Goal: Obtain resource: Download file/media

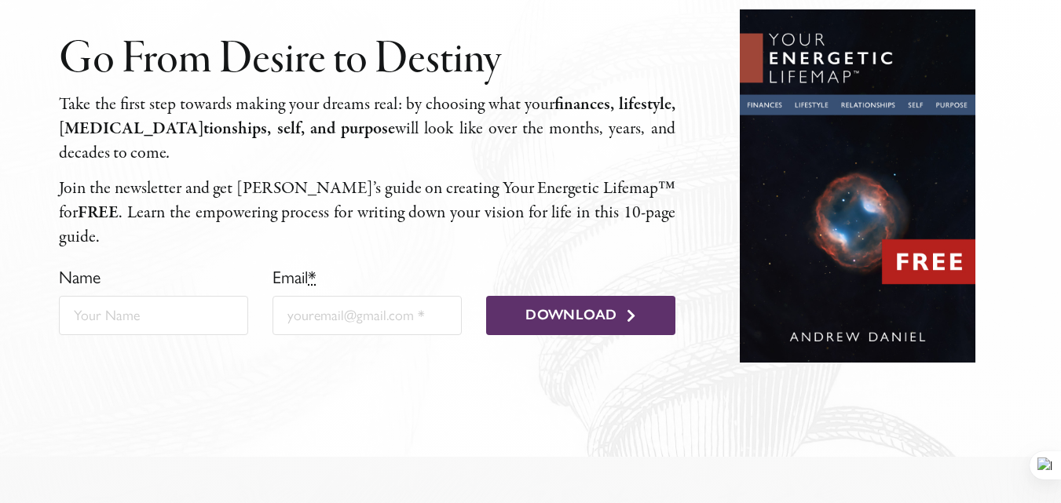
scroll to position [577, 0]
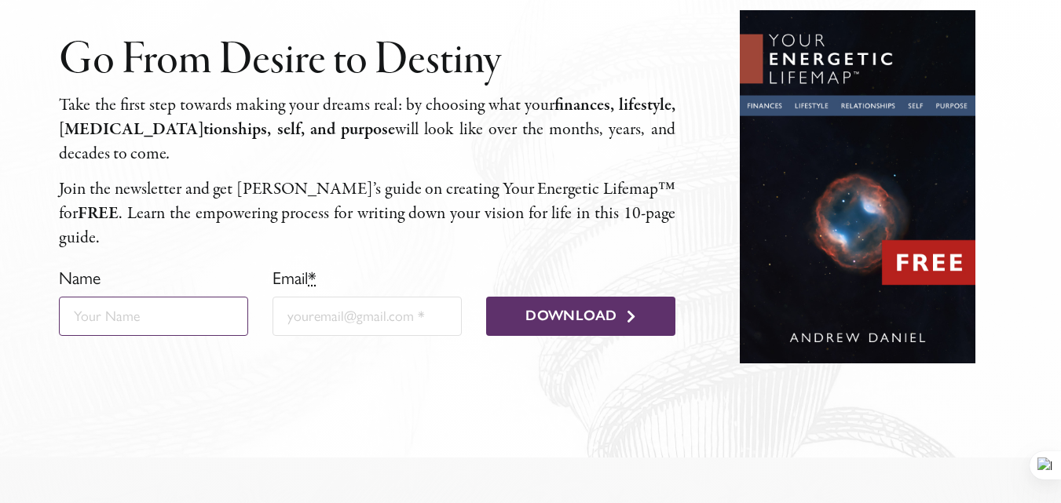
click at [130, 297] on input "Name" at bounding box center [153, 316] width 189 height 39
type input "Sienna Blake"
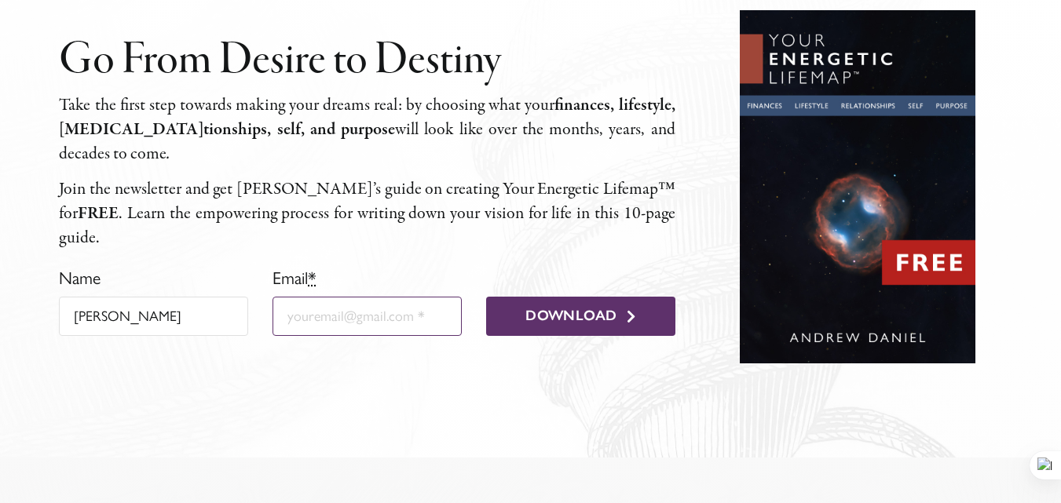
click at [301, 298] on input "Email *" at bounding box center [366, 316] width 189 height 39
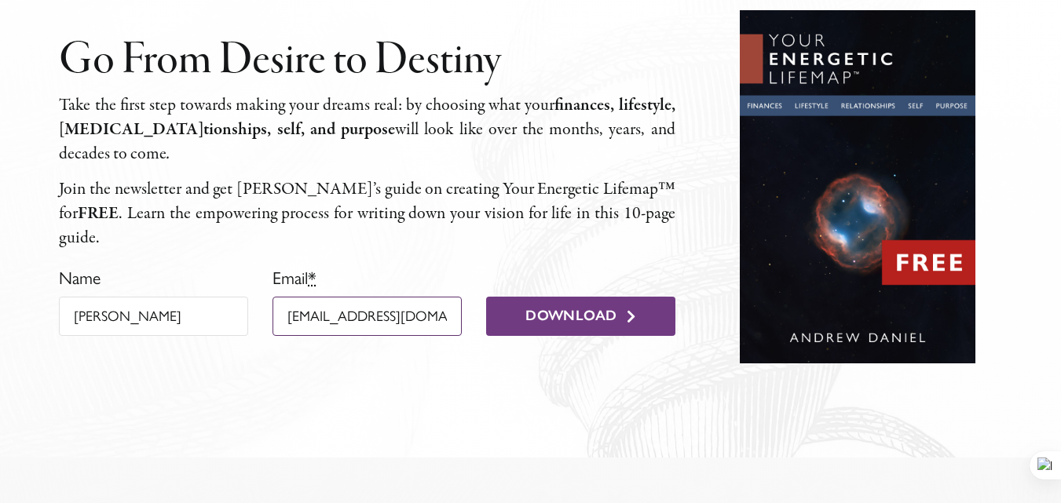
type input "siennablake387@gmail.com"
click at [549, 308] on span "Download" at bounding box center [570, 316] width 91 height 17
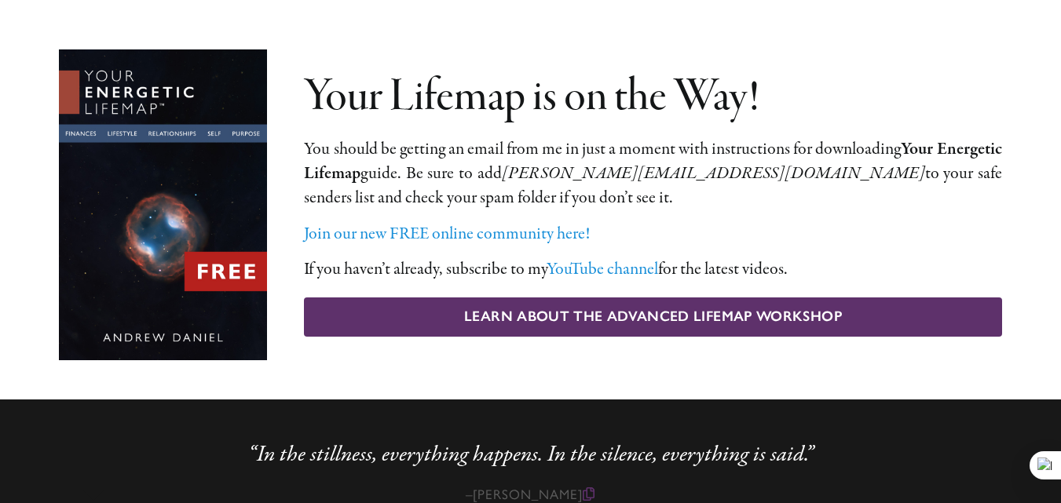
scroll to position [152, 0]
